Goal: Task Accomplishment & Management: Complete application form

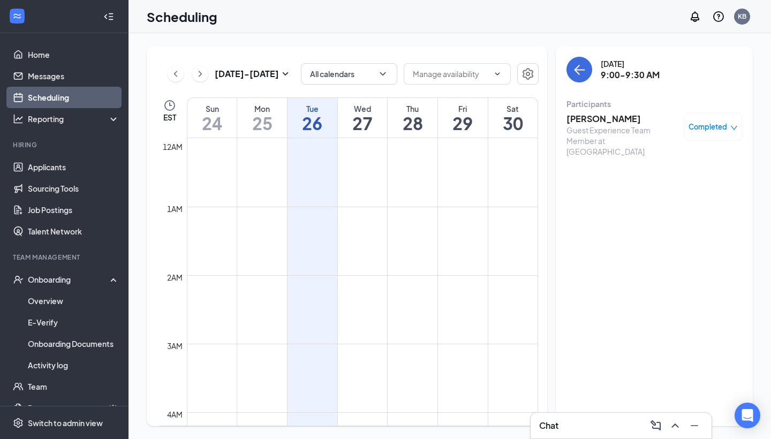
scroll to position [526, 0]
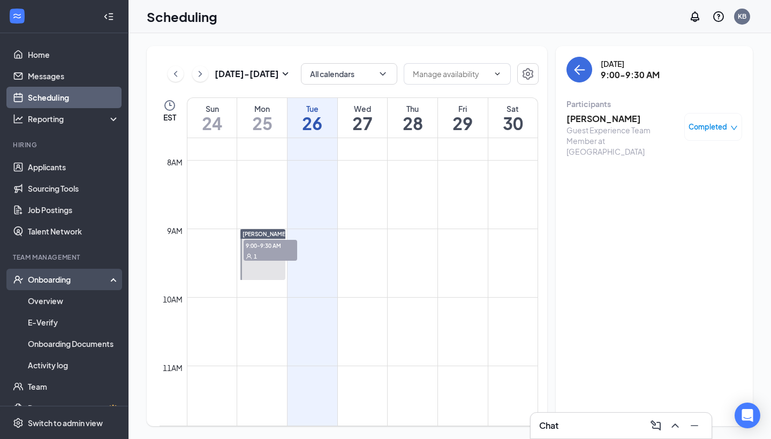
click at [67, 274] on div "Onboarding" at bounding box center [64, 279] width 128 height 21
click at [64, 286] on div "Onboarding" at bounding box center [64, 279] width 128 height 21
click at [78, 305] on link "Overview" at bounding box center [74, 300] width 92 height 21
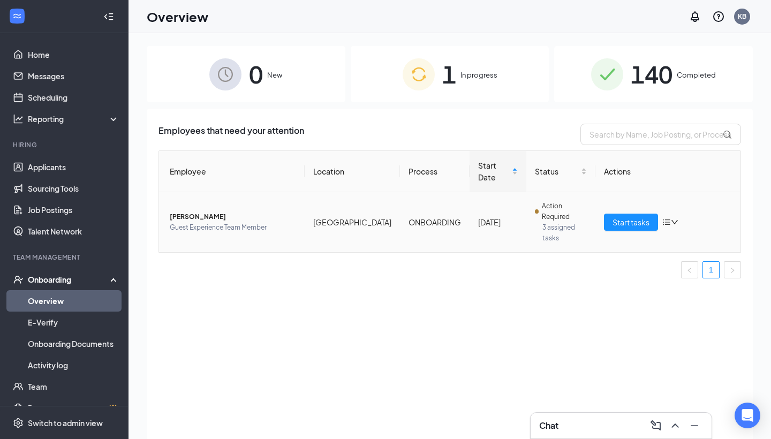
click at [202, 211] on span "[PERSON_NAME]" at bounding box center [233, 216] width 126 height 11
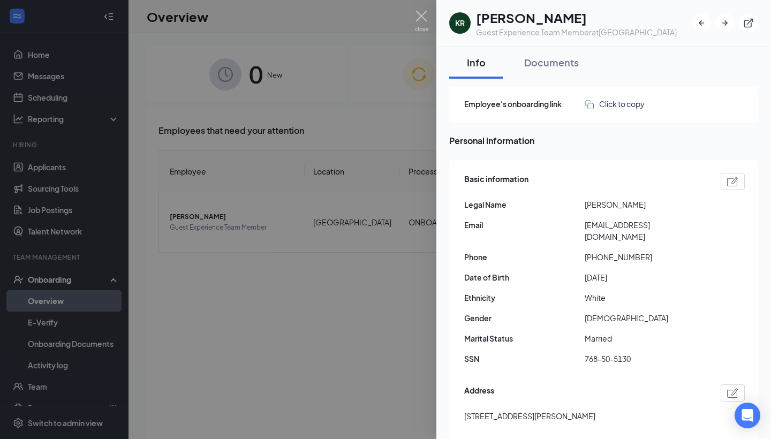
click at [401, 137] on div at bounding box center [385, 219] width 771 height 439
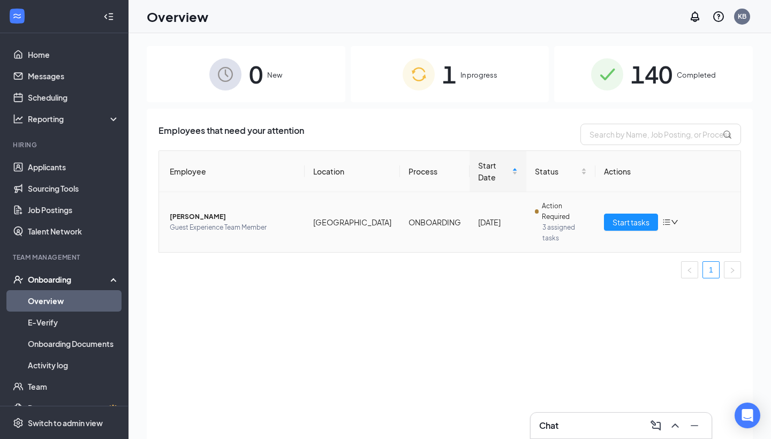
click at [630, 208] on td "Start tasks" at bounding box center [668, 222] width 146 height 60
click at [629, 216] on span "Start tasks" at bounding box center [630, 222] width 37 height 12
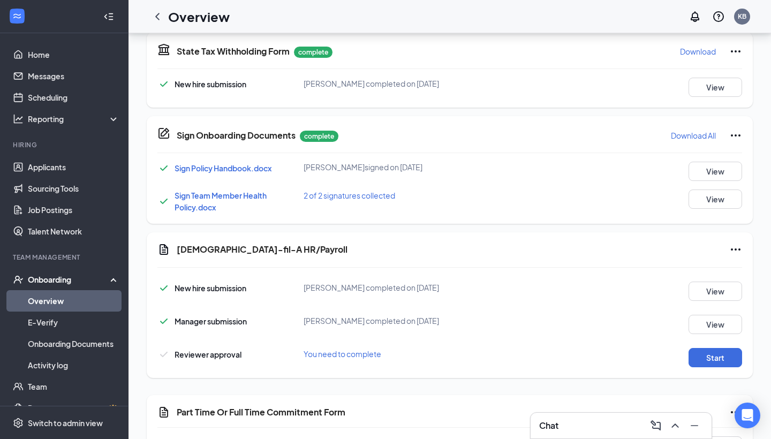
scroll to position [560, 0]
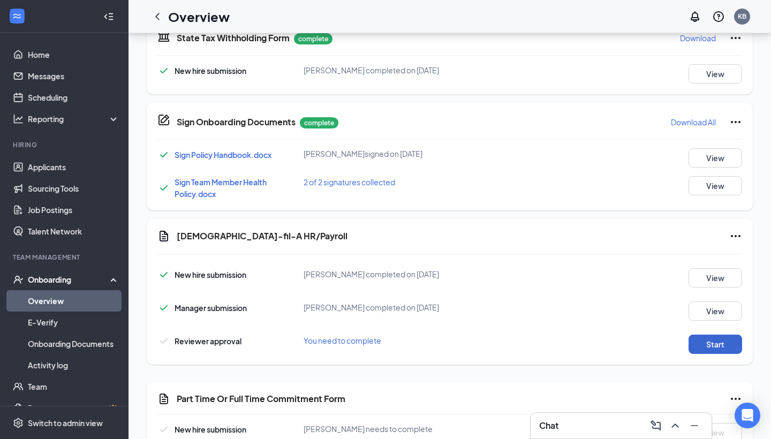
click at [708, 337] on button "Start" at bounding box center [715, 344] width 54 height 19
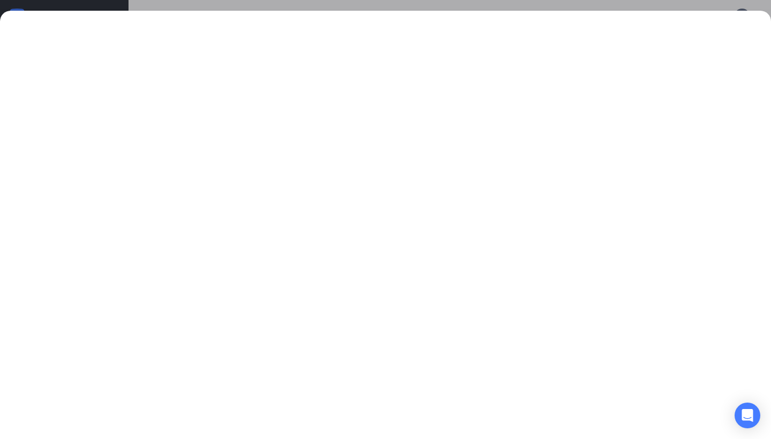
scroll to position [336, 0]
click at [608, 4] on div at bounding box center [385, 219] width 771 height 439
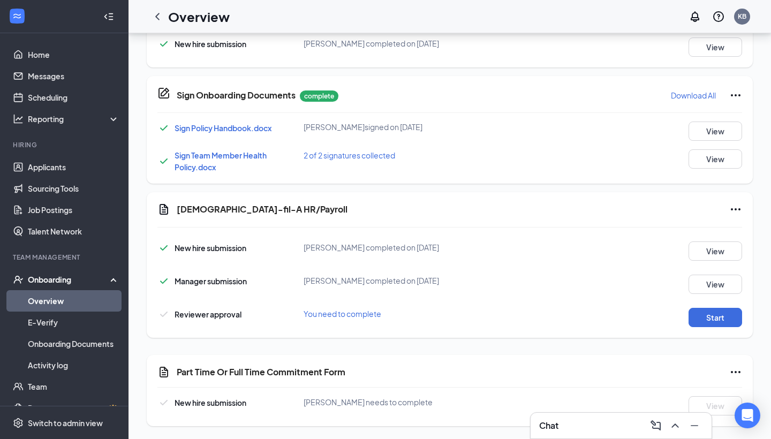
scroll to position [587, 0]
click at [739, 370] on icon "Ellipses" at bounding box center [735, 372] width 13 height 13
click at [685, 390] on span "Mark as complete" at bounding box center [695, 394] width 63 height 12
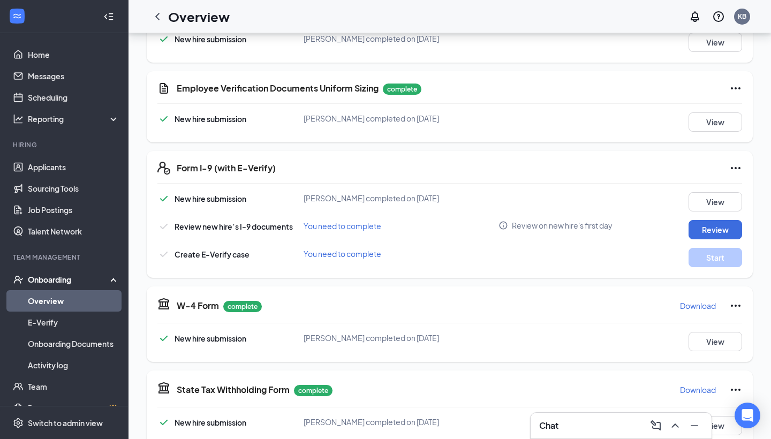
scroll to position [195, 0]
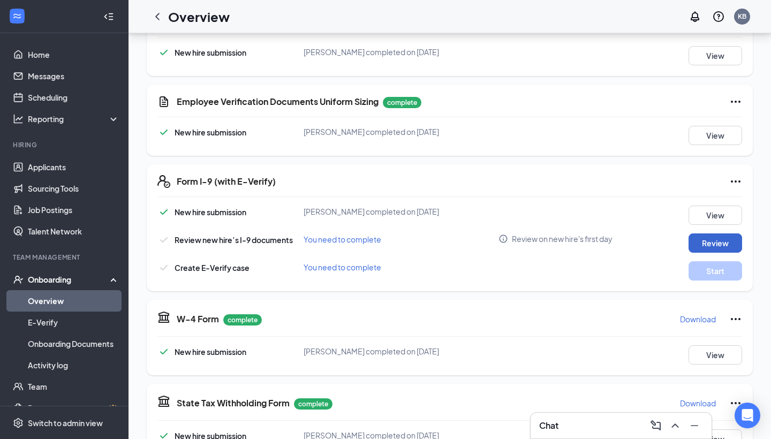
click at [725, 245] on button "Review" at bounding box center [715, 242] width 54 height 19
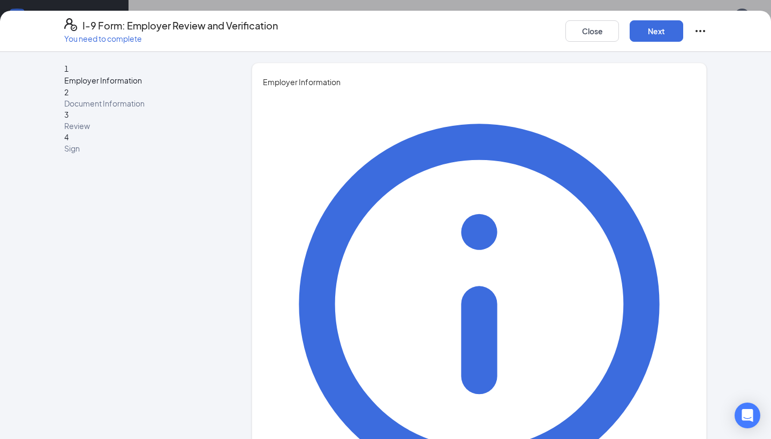
type input "[PERSON_NAME]"
type input "Hiring Assistant"
type input "[PERSON_NAME][EMAIL_ADDRESS][PERSON_NAME][DOMAIN_NAME]"
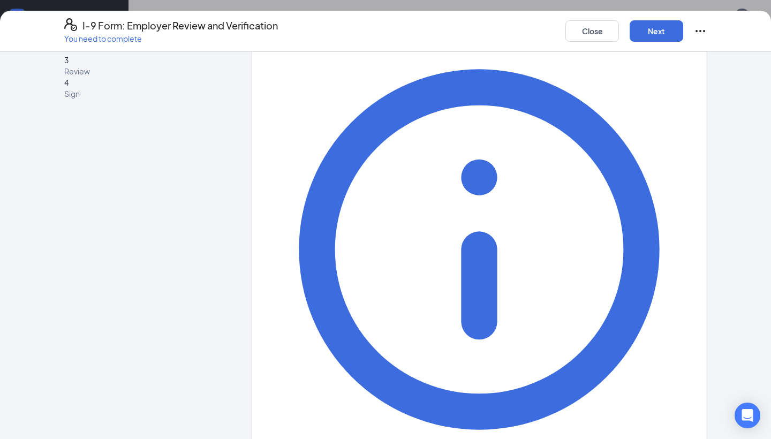
scroll to position [196, 0]
type input "9128776631"
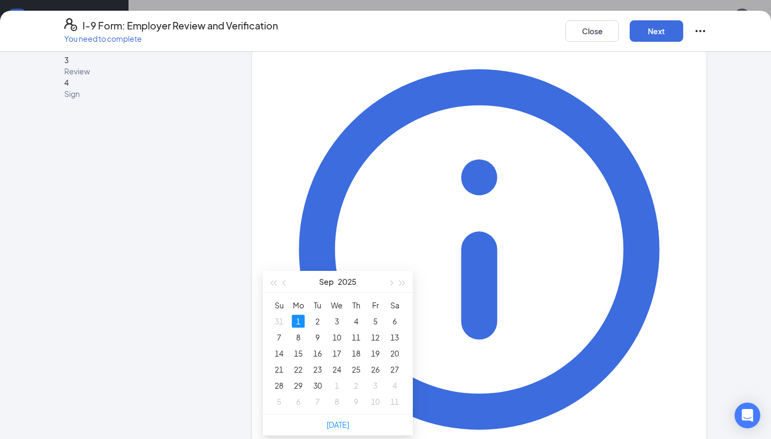
scroll to position [364, 0]
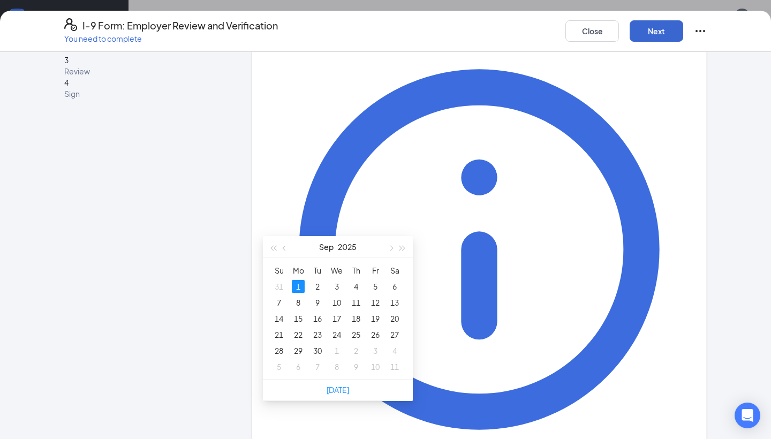
click at [649, 35] on button "Next" at bounding box center [657, 30] width 54 height 21
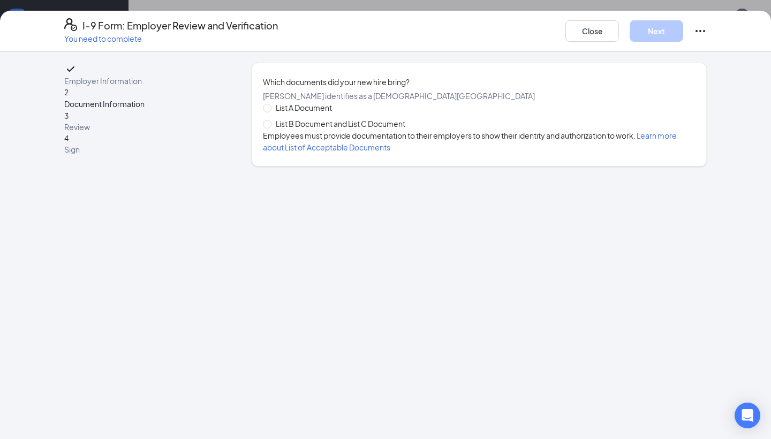
click at [323, 102] on div "List A Document List B Document and List C Document Employees must provide docu…" at bounding box center [479, 127] width 433 height 51
click at [319, 118] on span "List B Document and List C Document" at bounding box center [340, 124] width 138 height 12
click at [270, 120] on input "List B Document and List C Document" at bounding box center [266, 123] width 7 height 7
radio input "true"
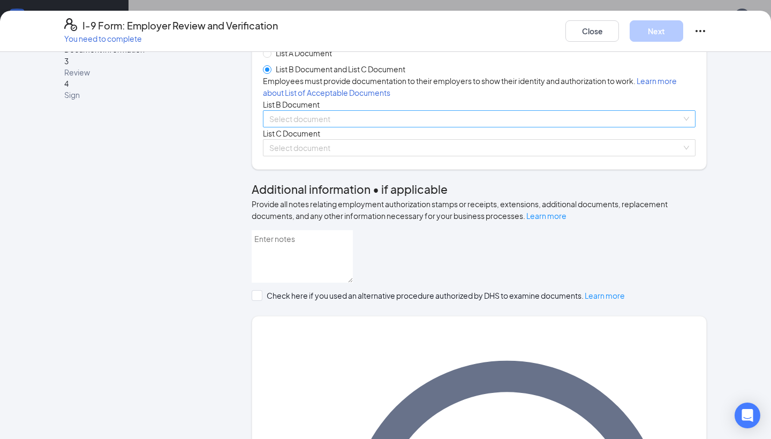
click at [317, 127] on input "search" at bounding box center [475, 119] width 412 height 16
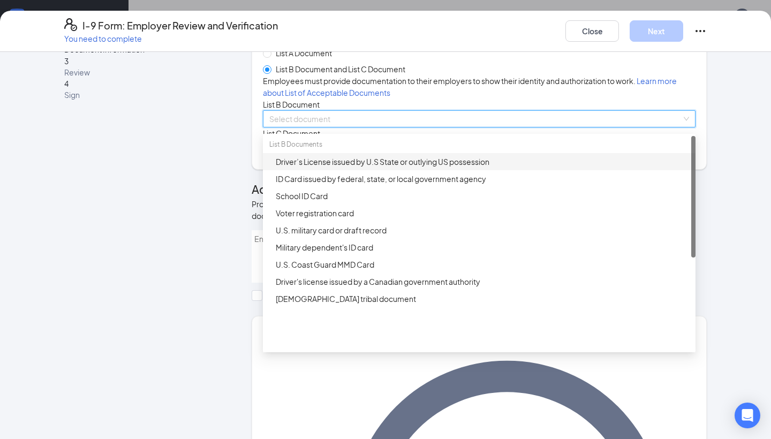
click at [351, 168] on div "Driver’s License issued by U.S State or outlying US possession" at bounding box center [482, 162] width 413 height 12
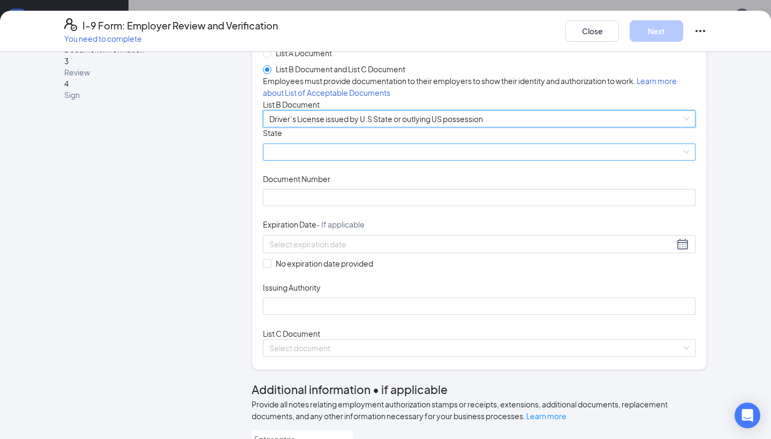
click at [325, 160] on span at bounding box center [479, 152] width 420 height 16
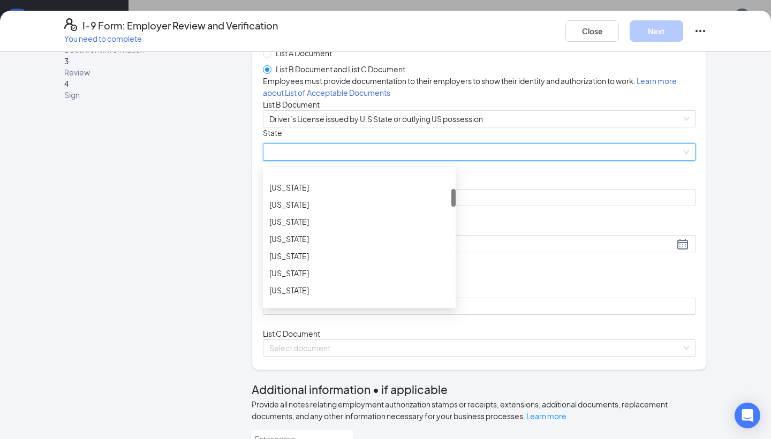
scroll to position [176, 0]
click at [342, 232] on div "[US_STATE]" at bounding box center [359, 226] width 180 height 12
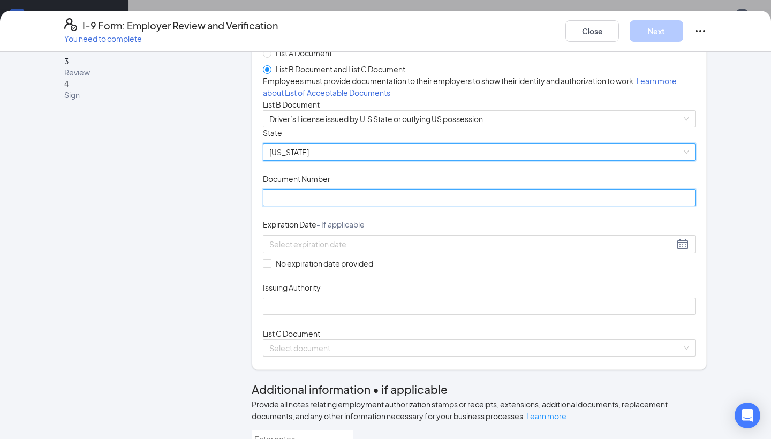
click at [334, 206] on input "Document Number" at bounding box center [479, 197] width 433 height 17
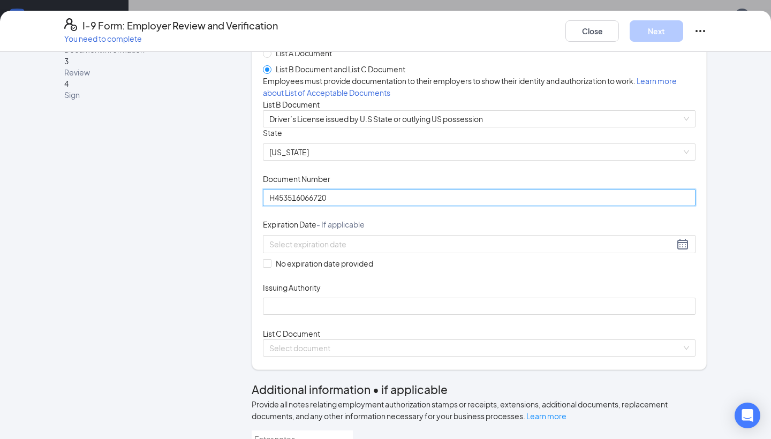
click at [308, 206] on input "H453516066720" at bounding box center [479, 197] width 433 height 17
click at [301, 206] on input "H453516066720" at bounding box center [479, 197] width 433 height 17
click at [294, 206] on input "H453516066720" at bounding box center [479, 197] width 433 height 17
type input "H453516066720"
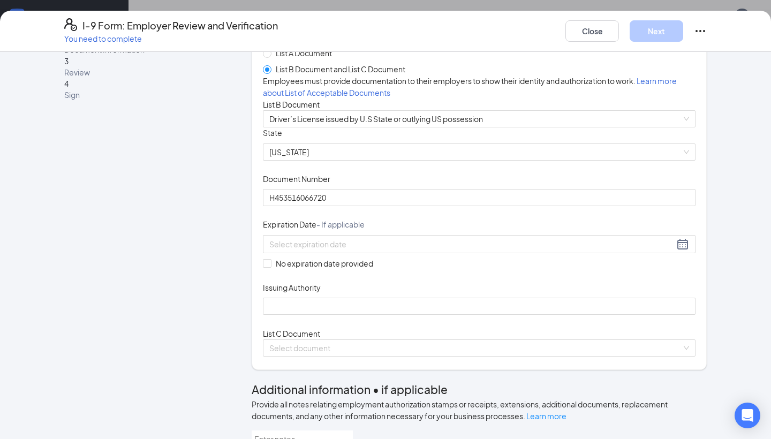
click at [324, 234] on div "Expiration Date - If applicable" at bounding box center [479, 227] width 433 height 16
click at [323, 253] on div at bounding box center [479, 244] width 433 height 18
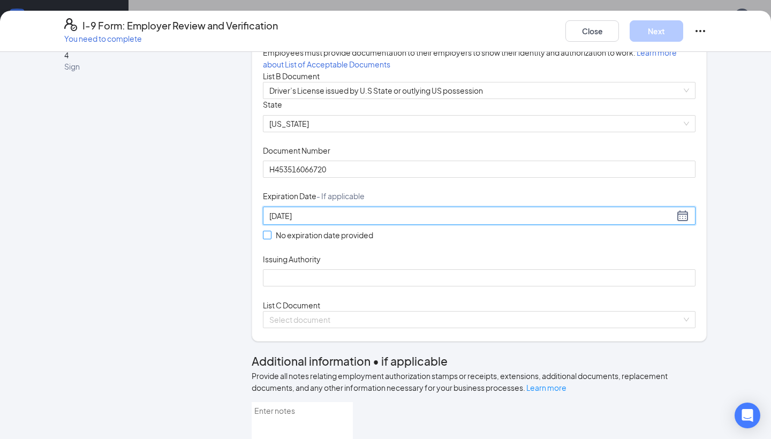
scroll to position [102, 0]
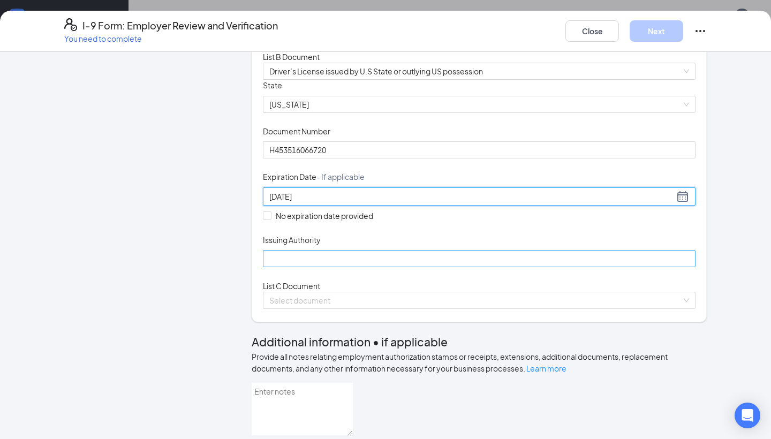
type input "[DATE]"
click at [336, 267] on input "Issuing Authority" at bounding box center [479, 258] width 433 height 17
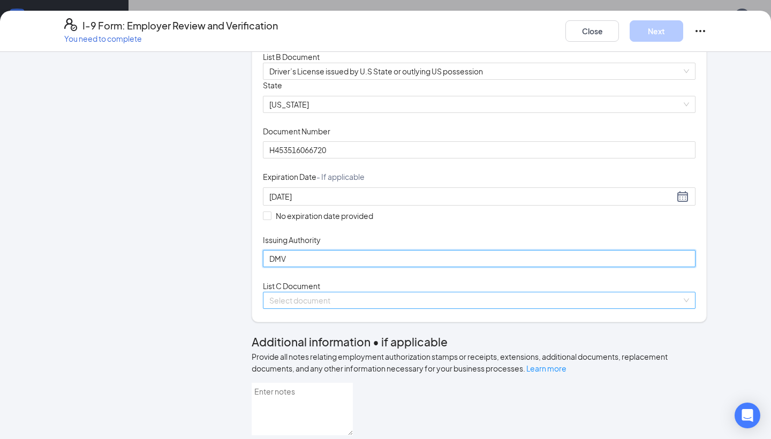
type input "DMV"
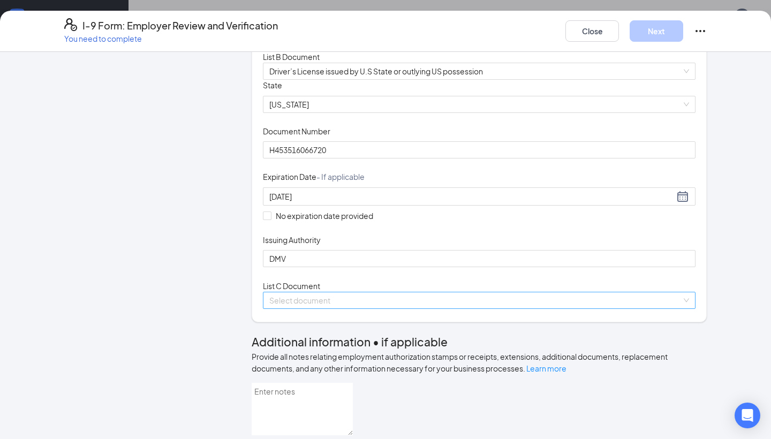
click at [293, 308] on input "search" at bounding box center [475, 300] width 412 height 16
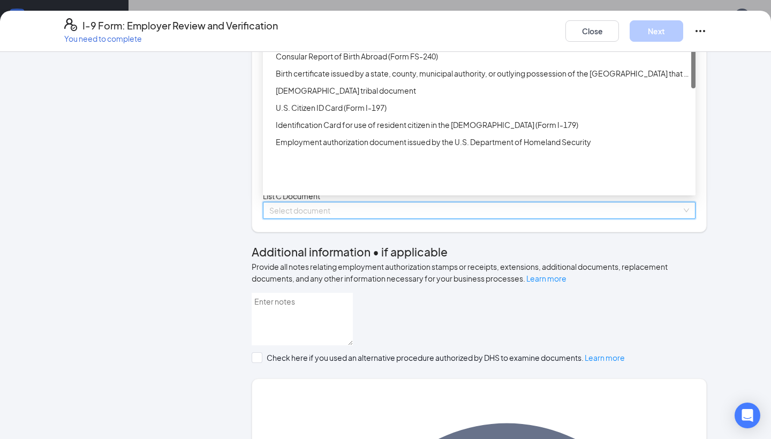
scroll to position [240, 0]
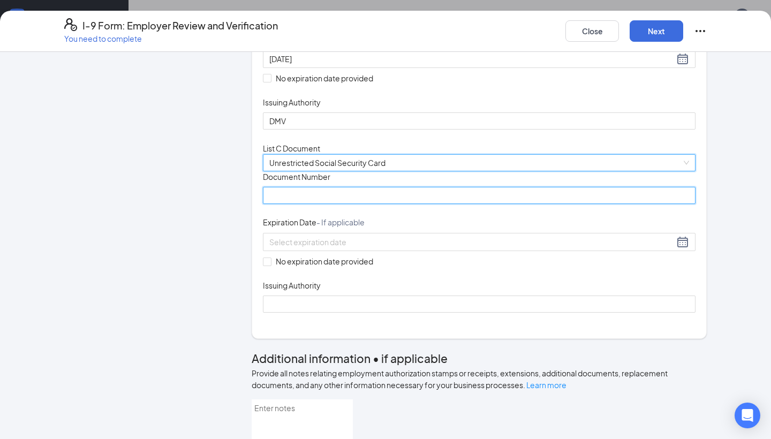
click at [327, 204] on input "Document Number" at bounding box center [479, 195] width 433 height 17
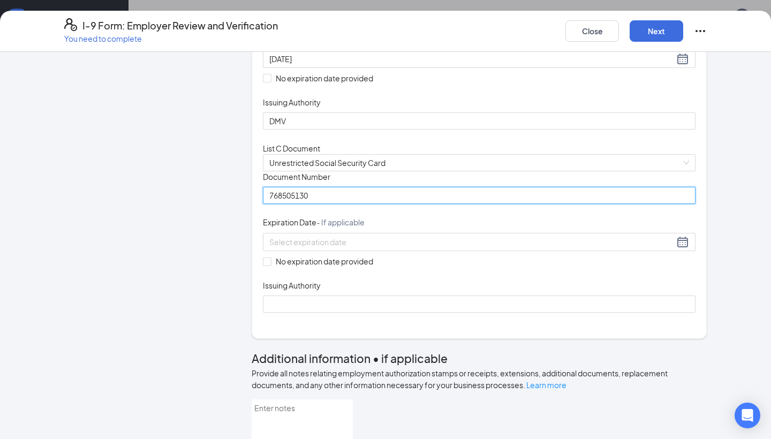
type input "768505130"
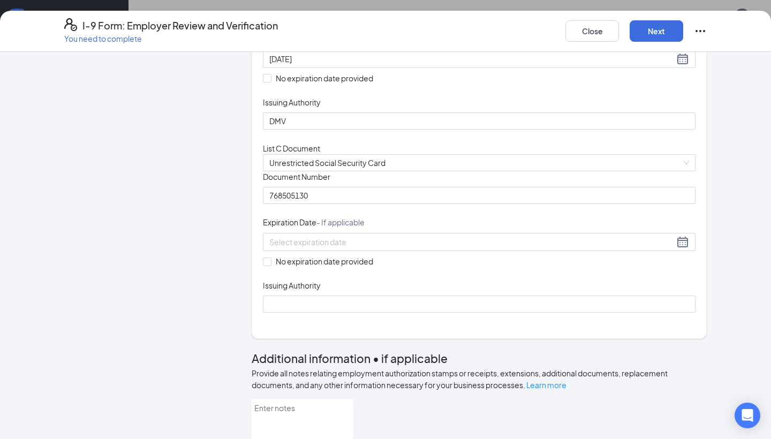
click at [304, 267] on div "No expiration date provided" at bounding box center [479, 250] width 433 height 34
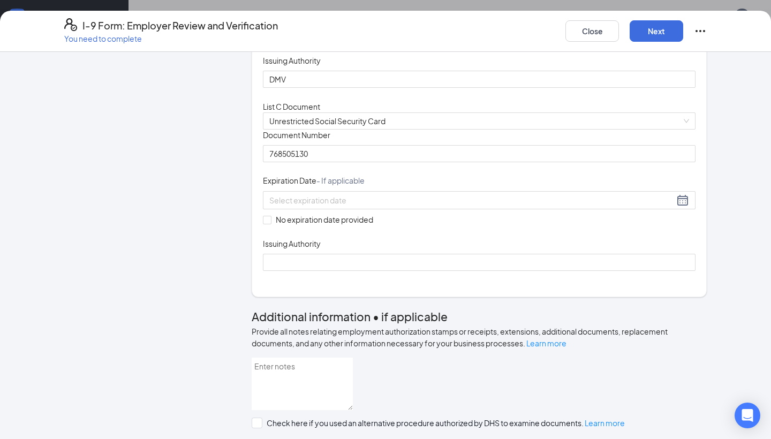
scroll to position [301, 0]
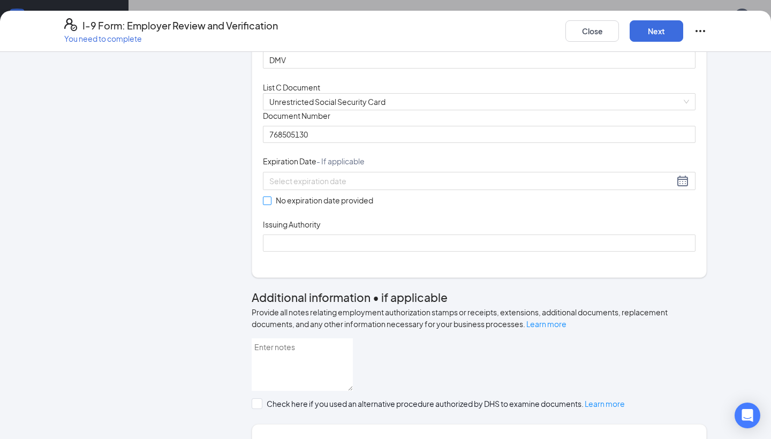
click at [269, 204] on input "No expiration date provided" at bounding box center [266, 199] width 7 height 7
checkbox input "true"
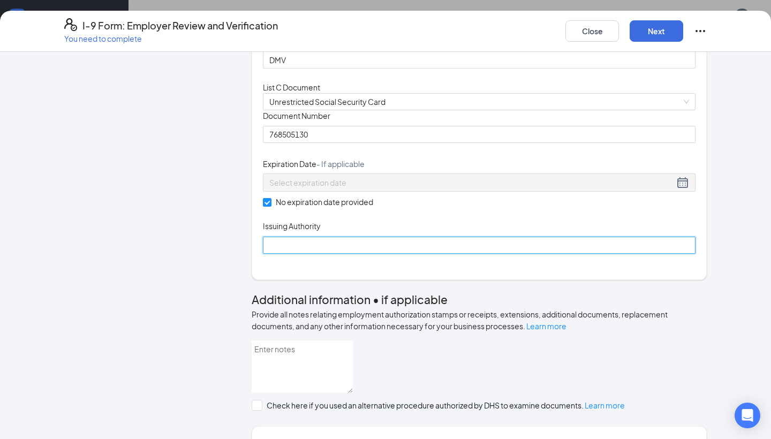
click at [281, 254] on input "Issuing Authority" at bounding box center [479, 245] width 433 height 17
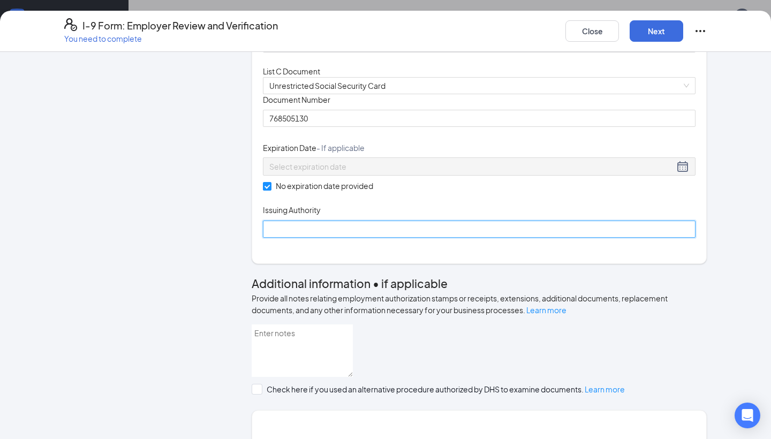
scroll to position [377, 0]
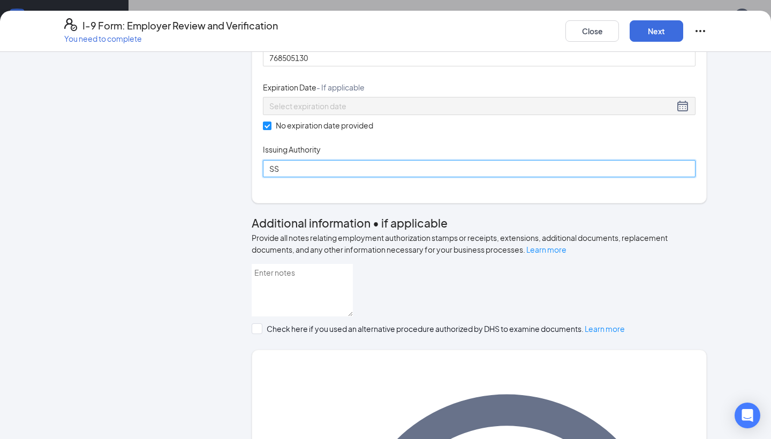
type input "SSA"
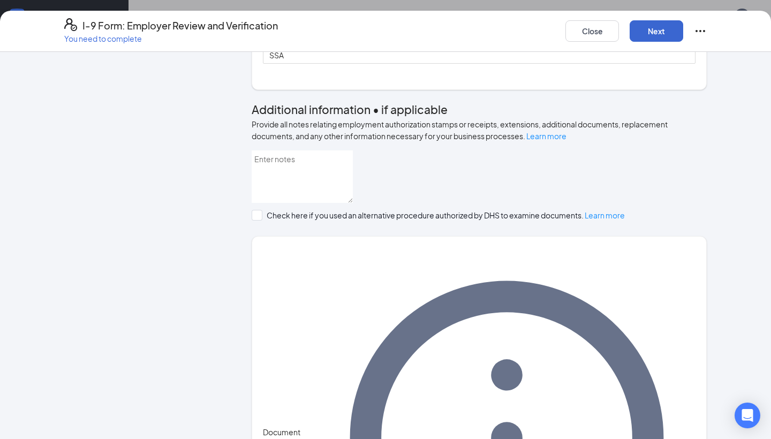
click at [658, 24] on button "Next" at bounding box center [657, 30] width 54 height 21
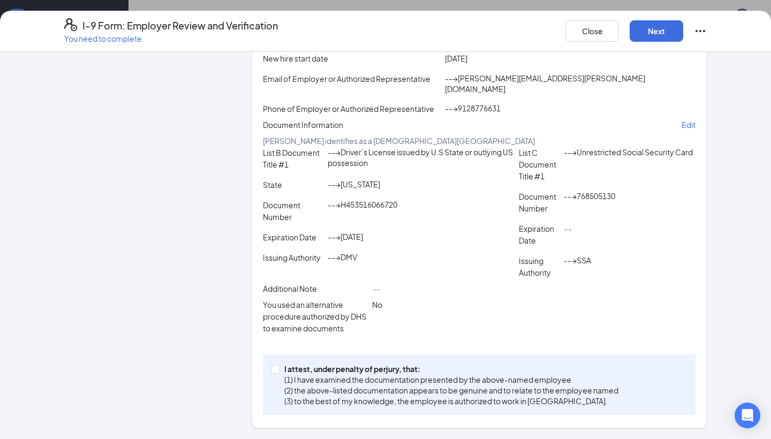
scroll to position [228, 0]
click at [275, 369] on input "I attest, under penalty of [PERSON_NAME], that: (1) I have examined the documen…" at bounding box center [274, 368] width 7 height 7
checkbox input "true"
click at [654, 32] on button "Next" at bounding box center [657, 30] width 54 height 21
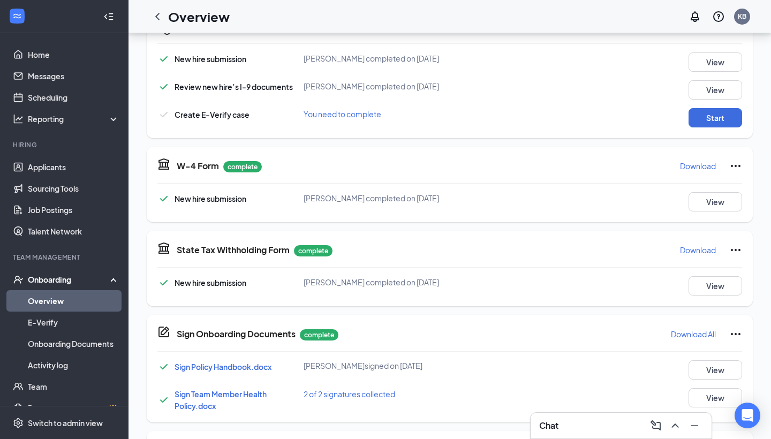
scroll to position [256, 0]
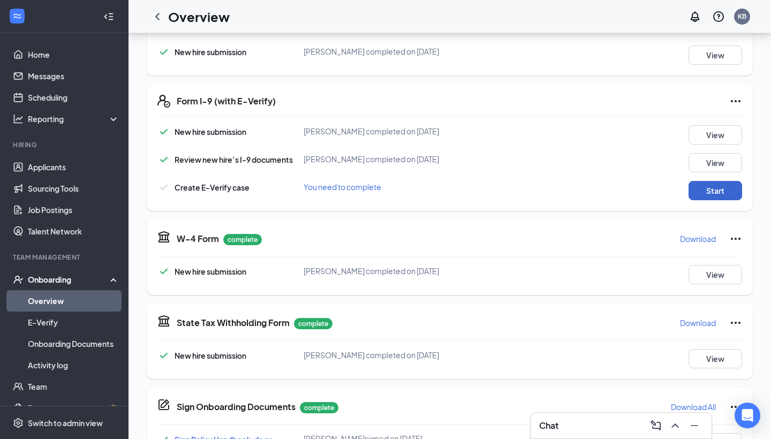
click at [698, 200] on button "Start" at bounding box center [715, 190] width 54 height 19
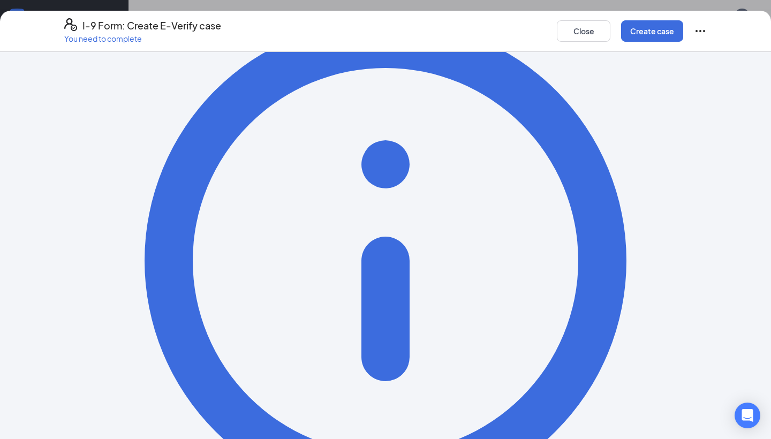
scroll to position [90, 0]
click at [646, 30] on button "Create case" at bounding box center [652, 30] width 62 height 21
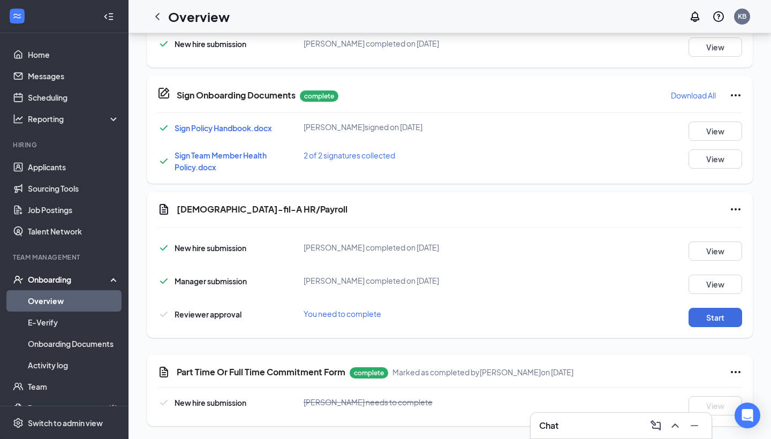
scroll to position [650, 0]
click at [713, 319] on button "Start" at bounding box center [715, 317] width 54 height 19
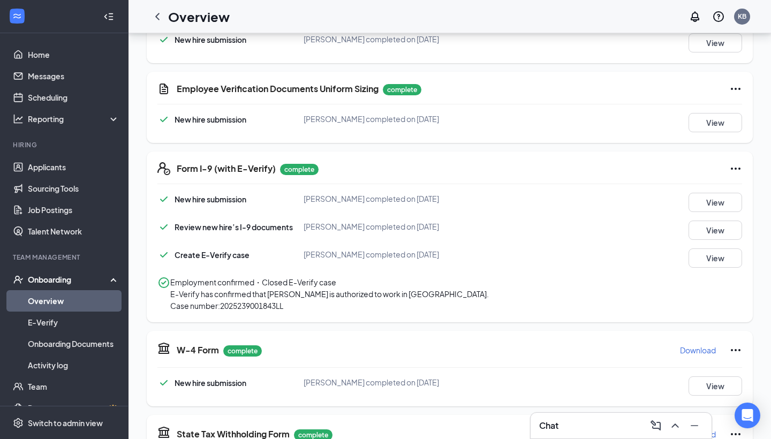
click at [737, 170] on icon "Ellipses" at bounding box center [736, 169] width 10 height 2
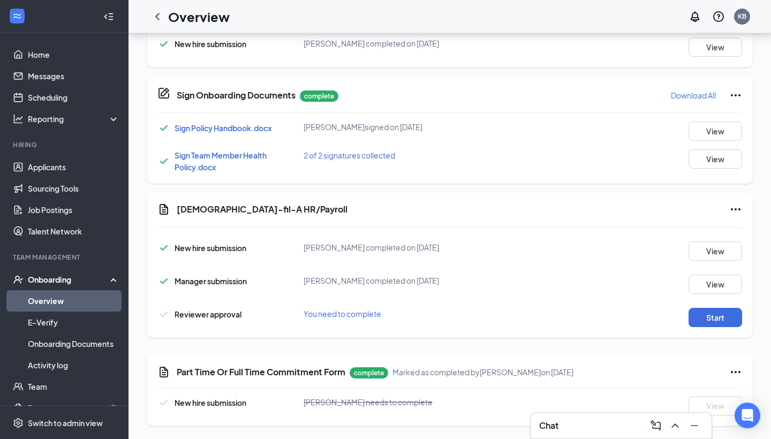
click at [735, 208] on icon "Ellipses" at bounding box center [735, 209] width 13 height 13
click at [723, 263] on span "Mark as complete" at bounding box center [695, 269] width 63 height 12
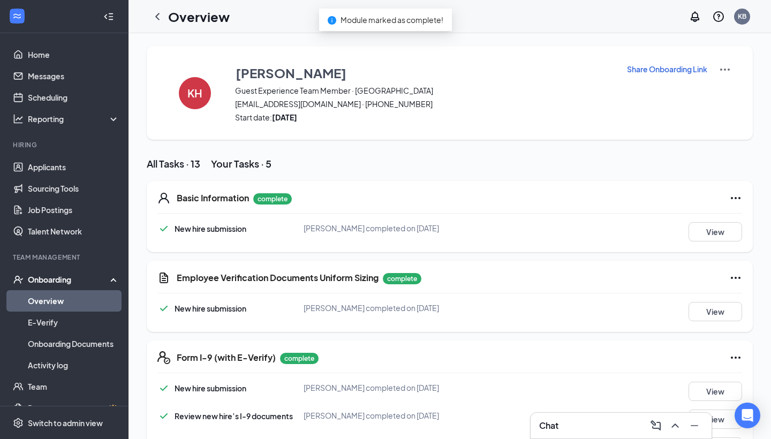
scroll to position [0, 0]
click at [158, 16] on icon "ChevronLeft" at bounding box center [157, 16] width 13 height 13
